Goal: Check status: Check status

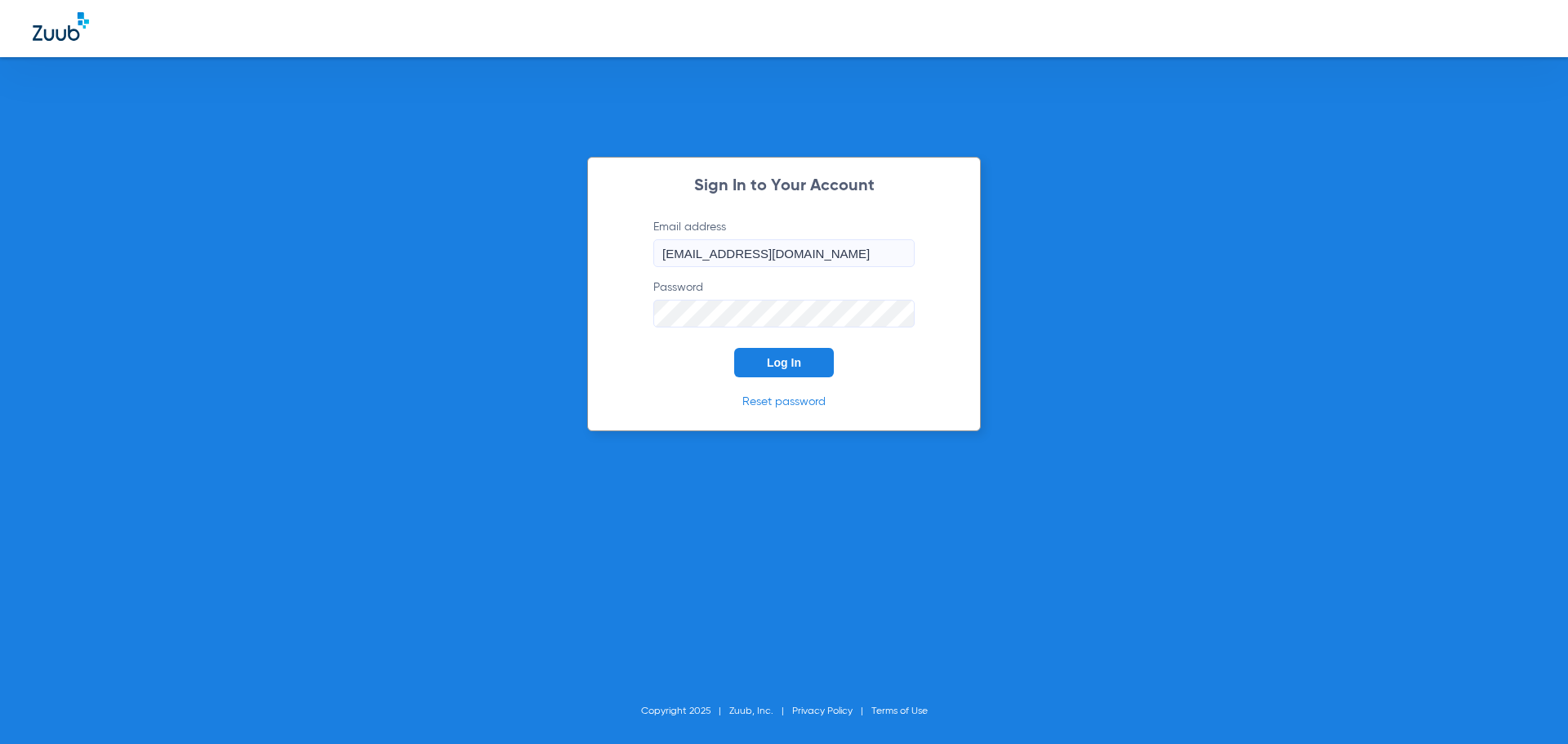
click at [791, 352] on button "Log In" at bounding box center [783, 363] width 99 height 30
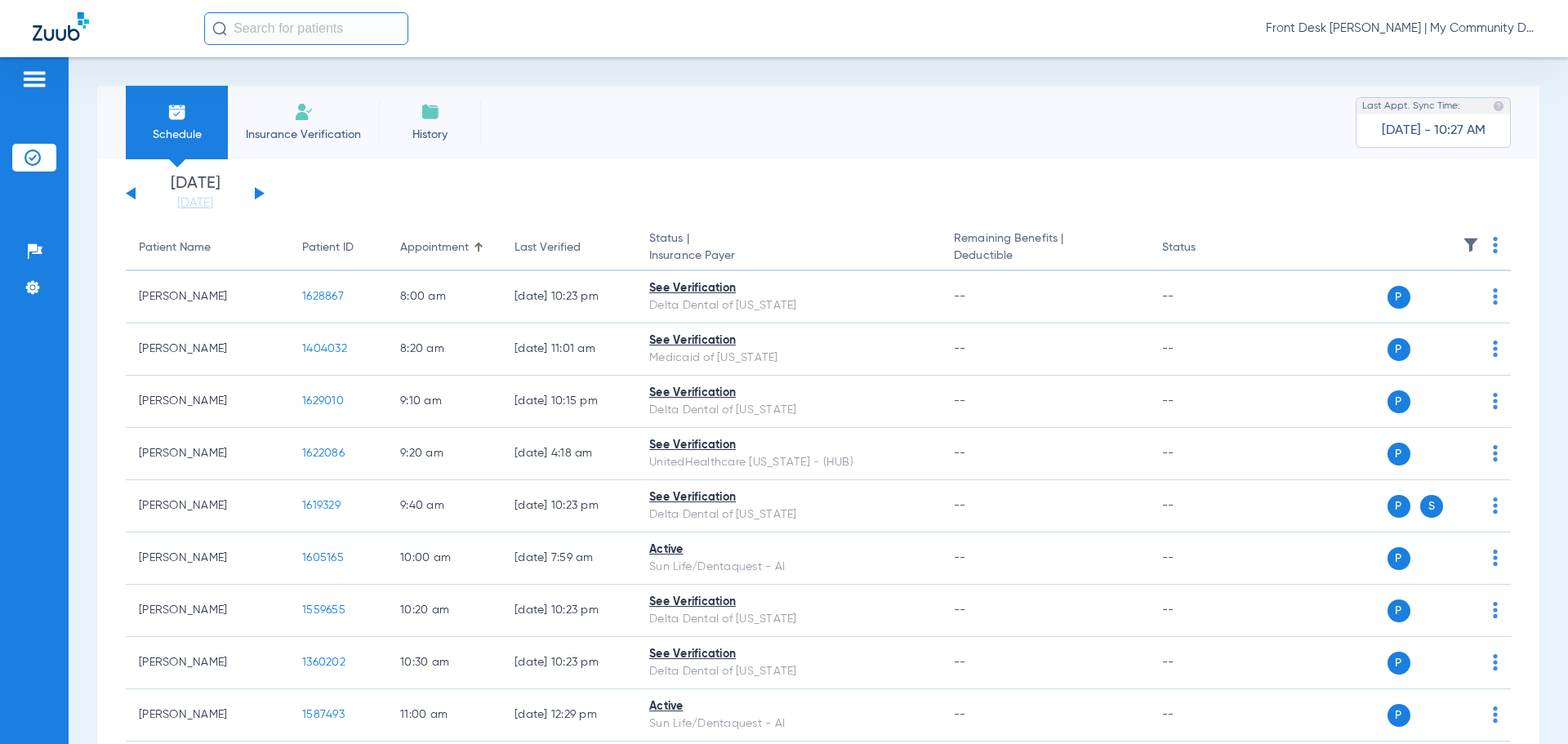
click at [255, 193] on button at bounding box center [259, 193] width 10 height 12
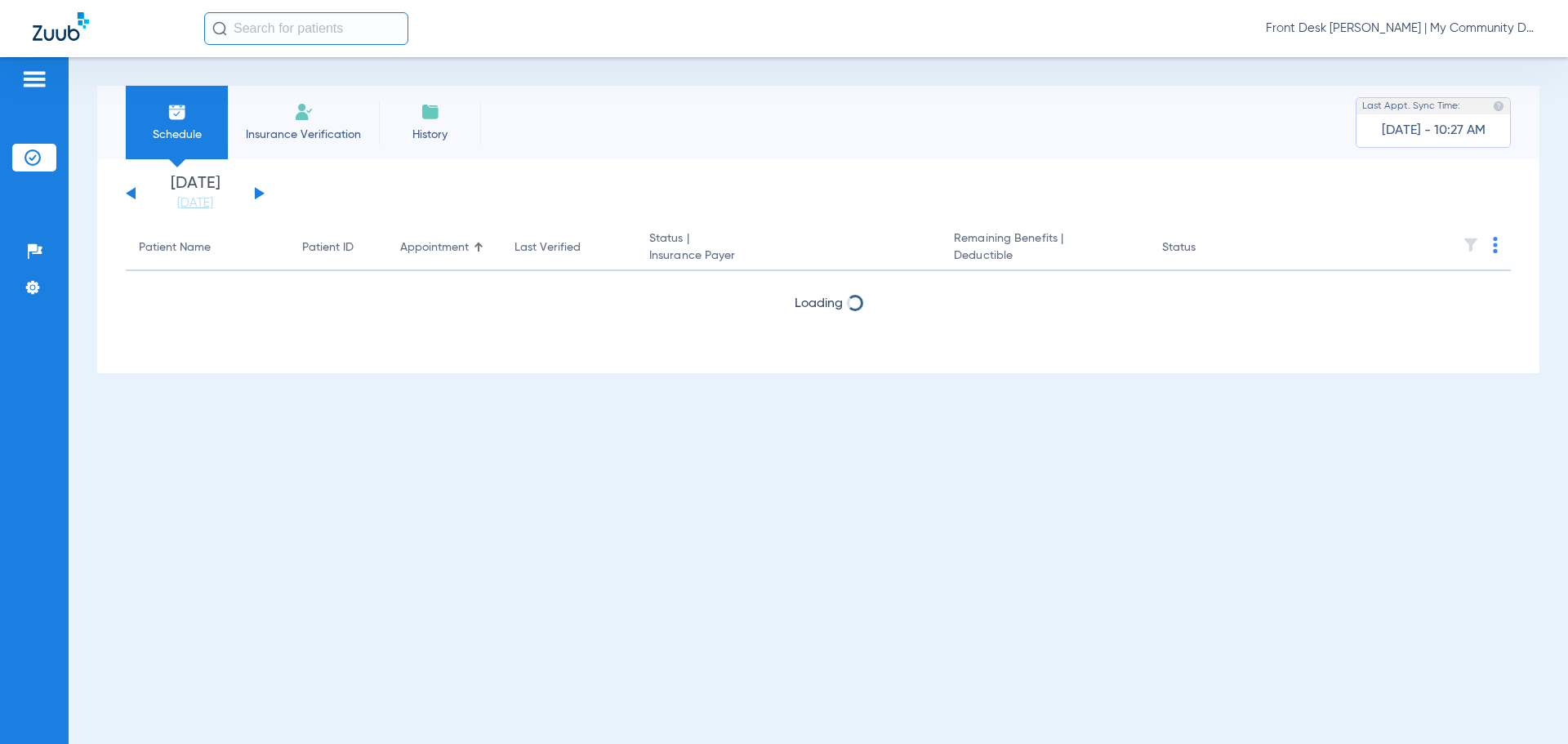
click at [255, 193] on button at bounding box center [259, 193] width 10 height 12
click at [255, 194] on button at bounding box center [259, 193] width 10 height 12
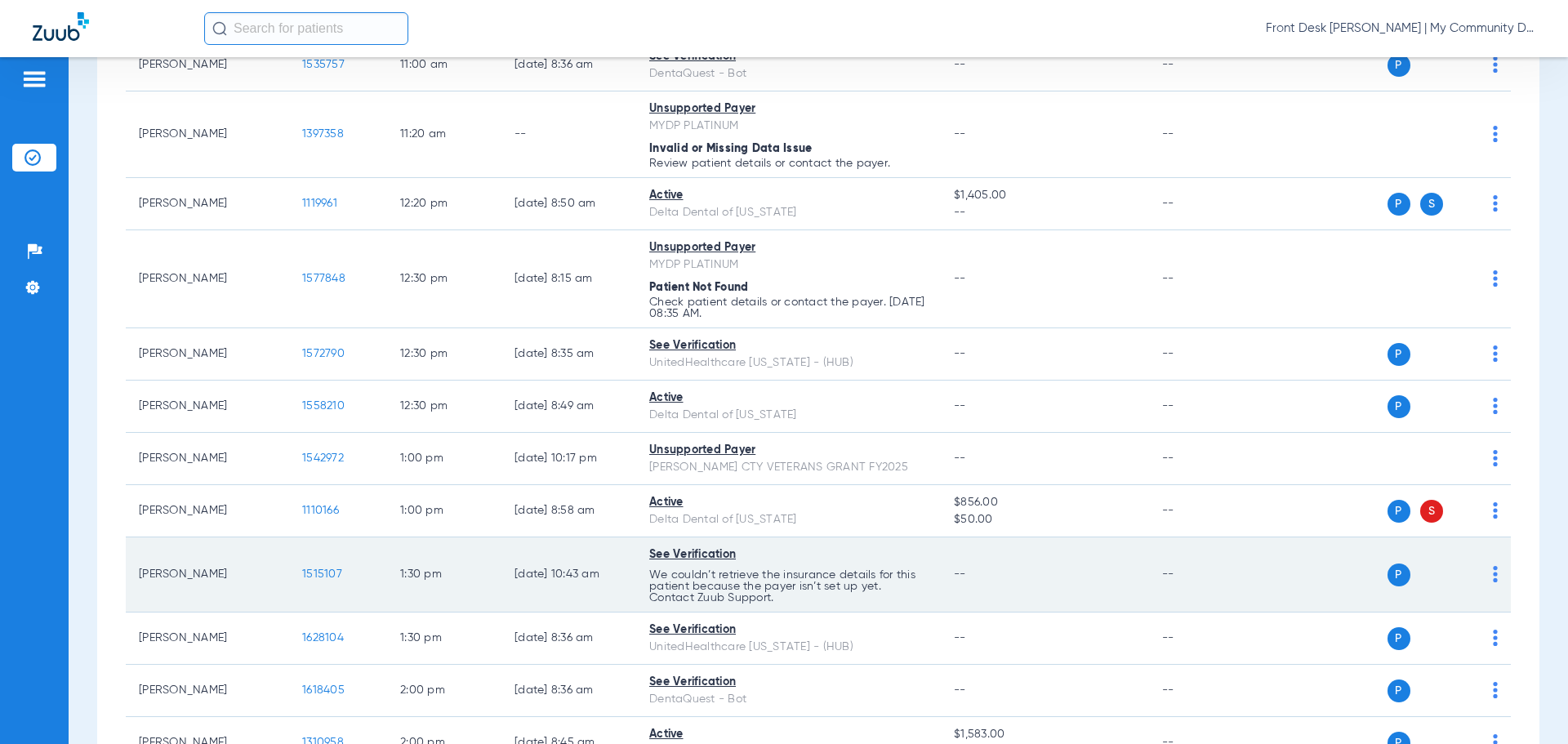
scroll to position [1307, 0]
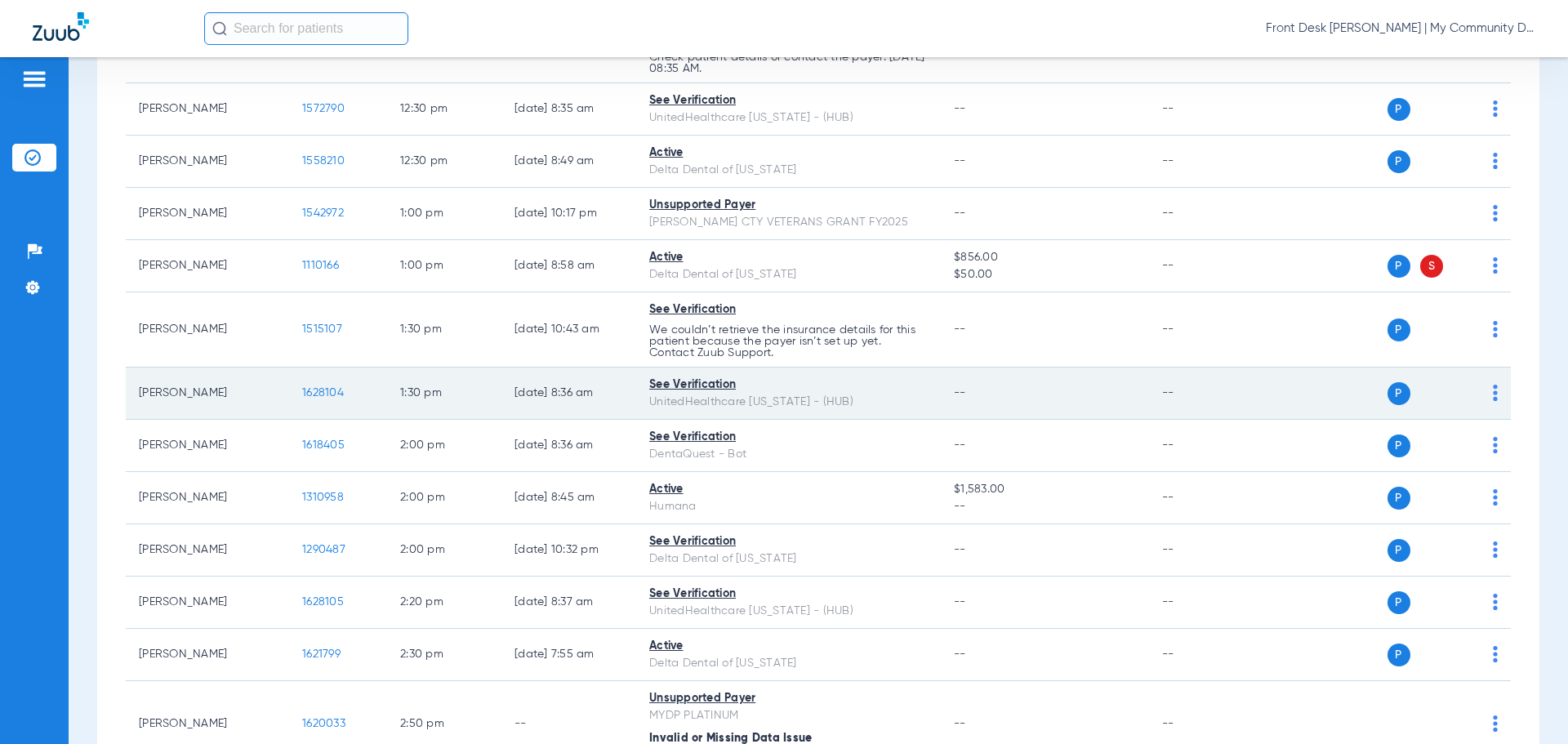
click at [329, 395] on span "1628104" at bounding box center [323, 393] width 42 height 11
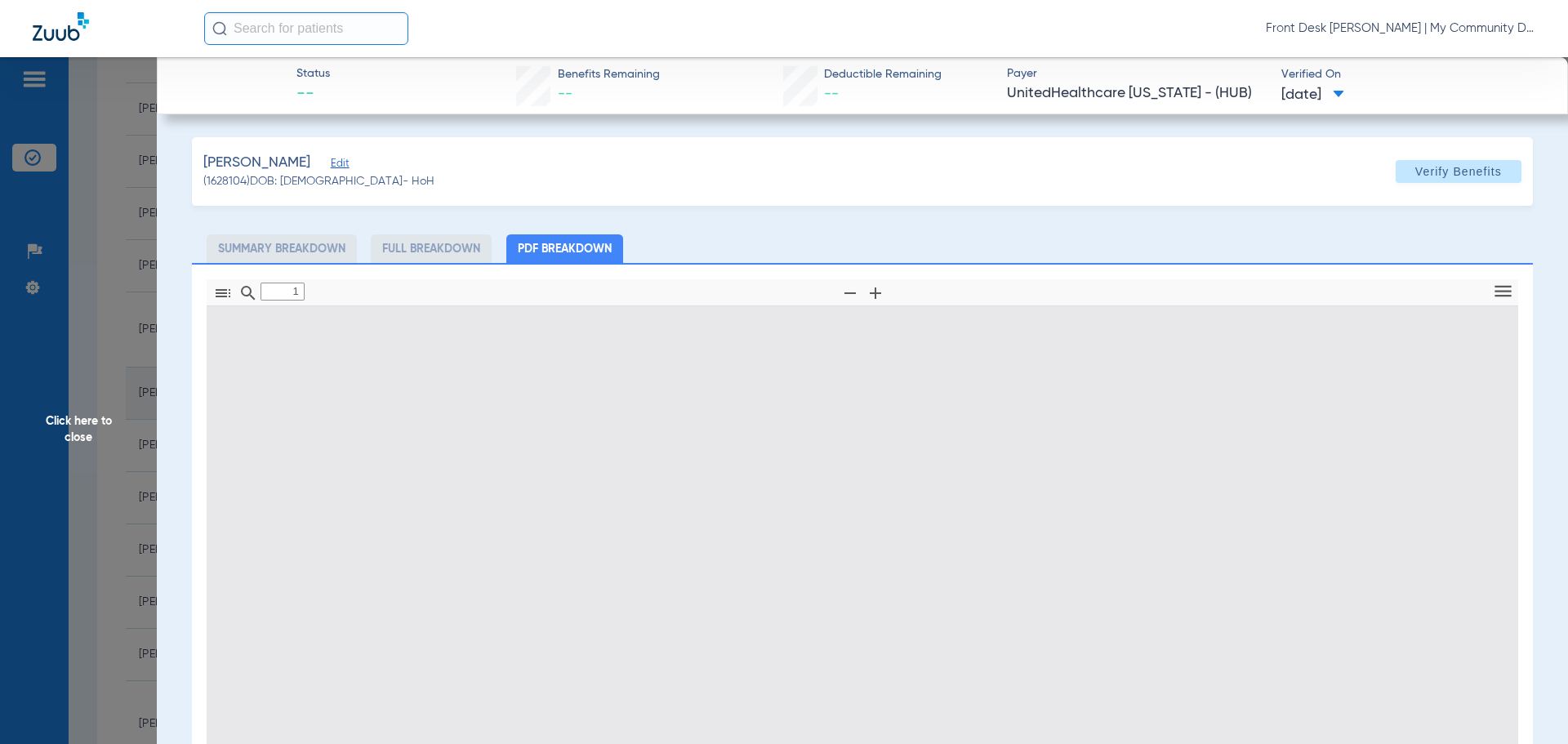
type input "0"
select select "page-width"
type input "1"
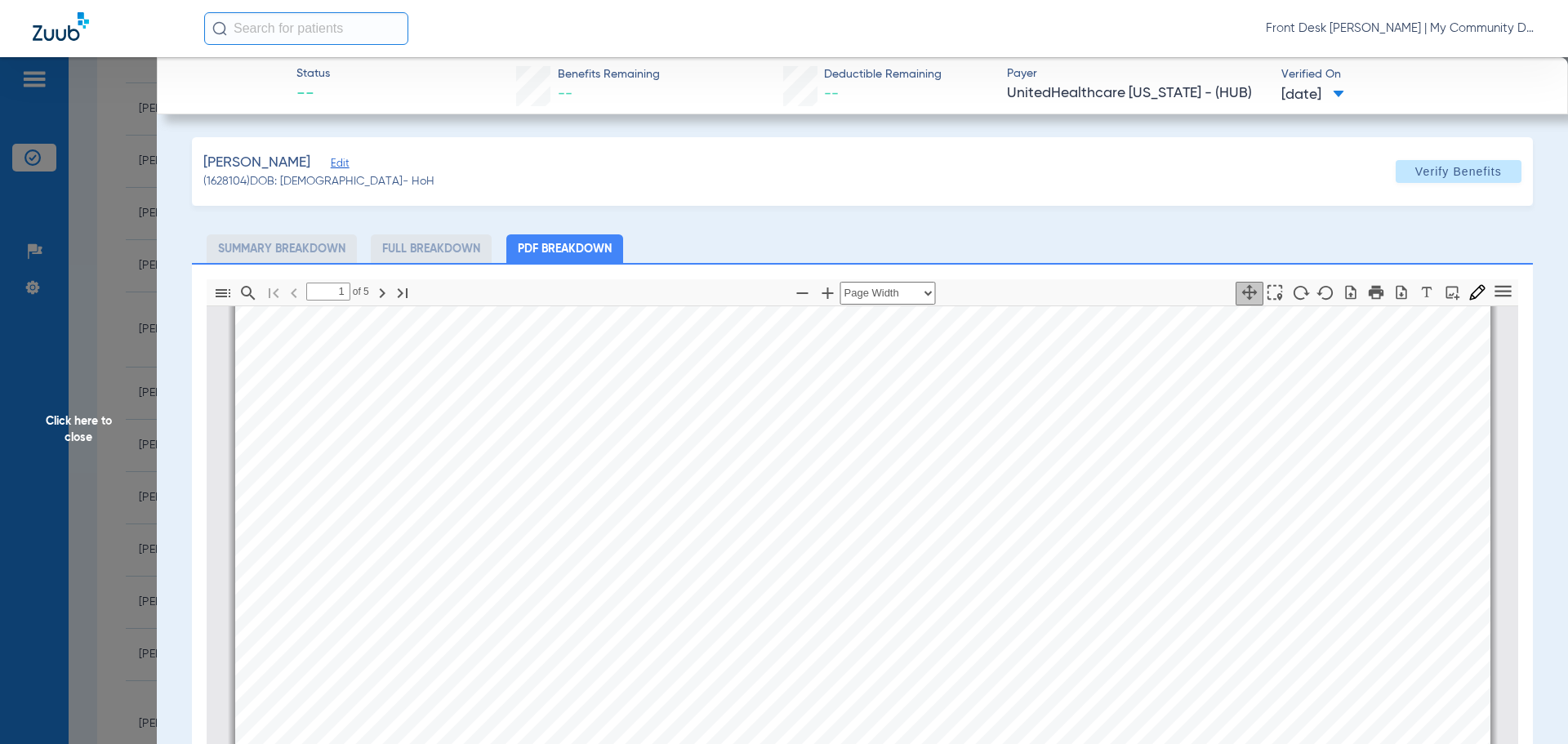
scroll to position [1070, 0]
